Goal: Check status

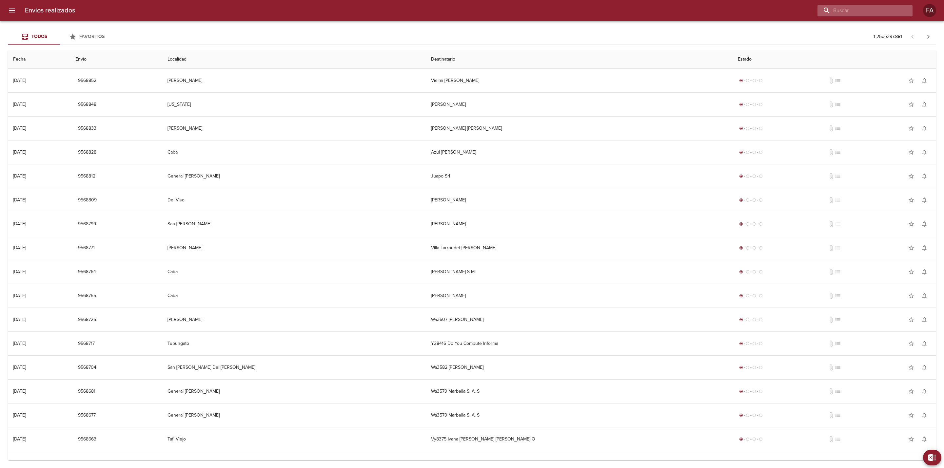
click at [863, 12] on input "buscar" at bounding box center [859, 10] width 84 height 11
paste input "[PERSON_NAME]"
type input "[PERSON_NAME]"
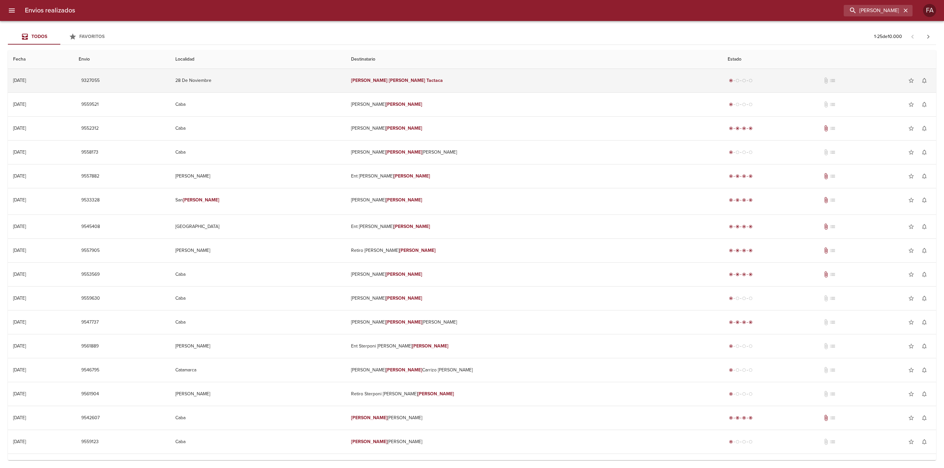
click at [321, 84] on td "28 De Noviembre" at bounding box center [258, 81] width 176 height 24
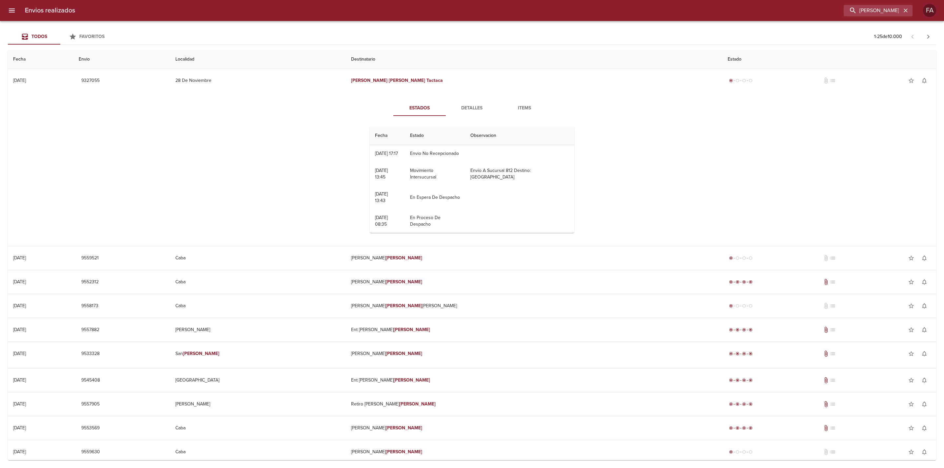
click at [466, 108] on span "Detalles" at bounding box center [472, 108] width 45 height 8
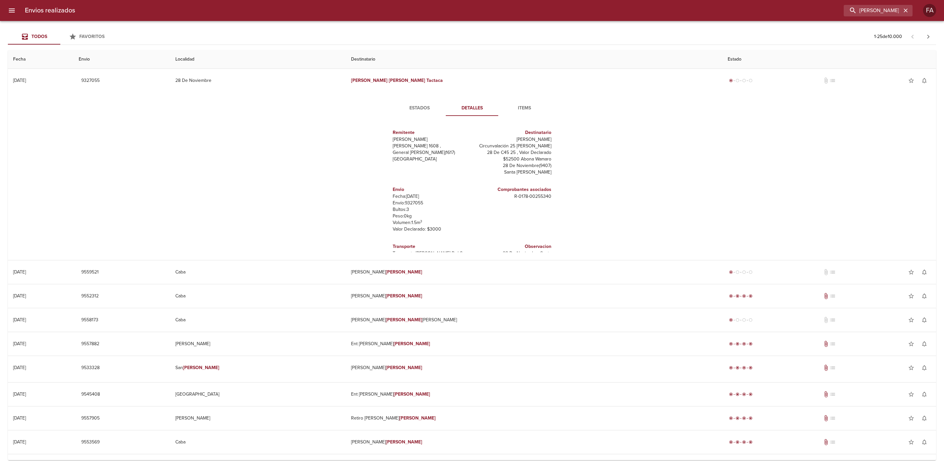
click at [416, 205] on p "Envío: 9327055" at bounding box center [431, 203] width 77 height 7
copy p "5"
click at [426, 213] on p "Peso: 0 kg" at bounding box center [431, 216] width 77 height 7
click at [412, 202] on p "Envío: 9327055" at bounding box center [431, 203] width 77 height 7
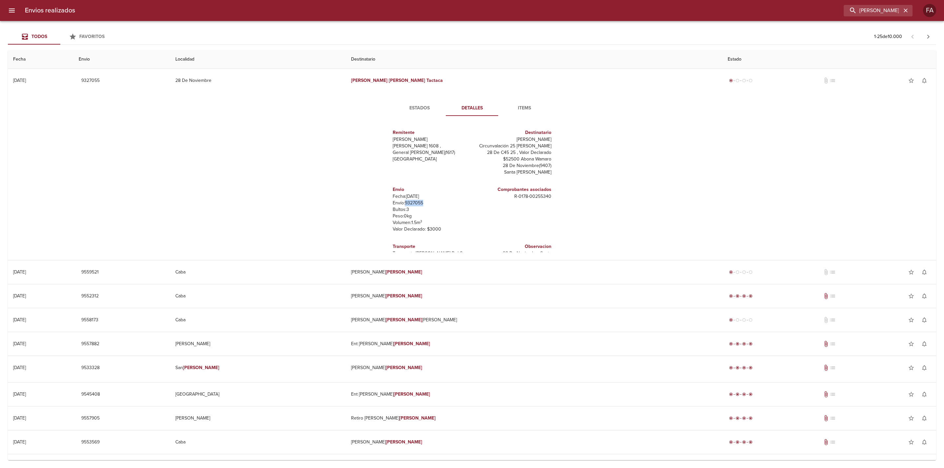
click at [412, 202] on p "Envío: 9327055" at bounding box center [431, 203] width 77 height 7
copy p "9327055"
click at [415, 110] on span "Estados" at bounding box center [419, 108] width 45 height 8
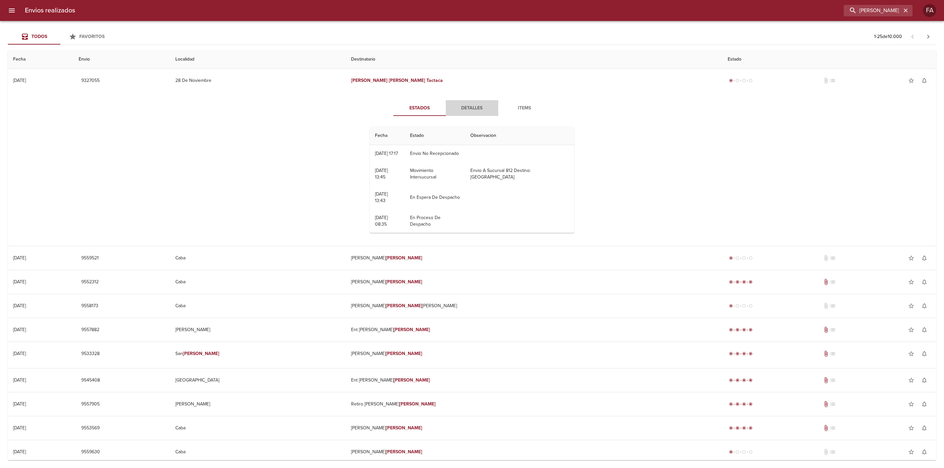
click at [473, 108] on span "Detalles" at bounding box center [472, 108] width 45 height 8
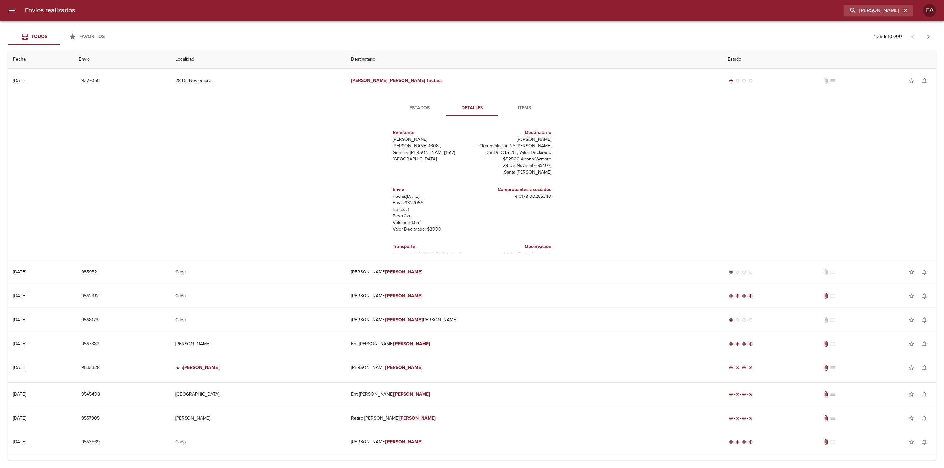
click at [415, 203] on p "Envío: 9327055" at bounding box center [431, 203] width 77 height 7
copy p "9327055"
